Goal: Navigation & Orientation: Find specific page/section

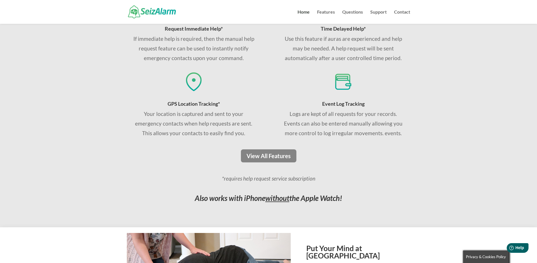
scroll to position [378, 0]
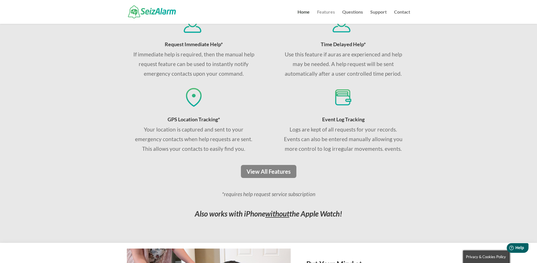
click at [330, 10] on link "Features" at bounding box center [326, 17] width 18 height 14
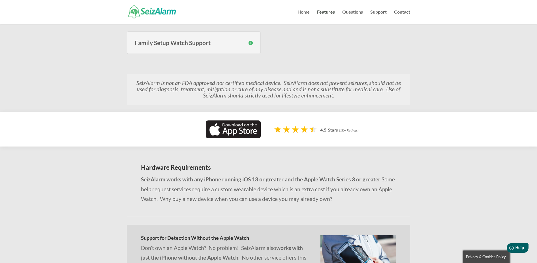
scroll to position [340, 0]
